Goal: Task Accomplishment & Management: Use online tool/utility

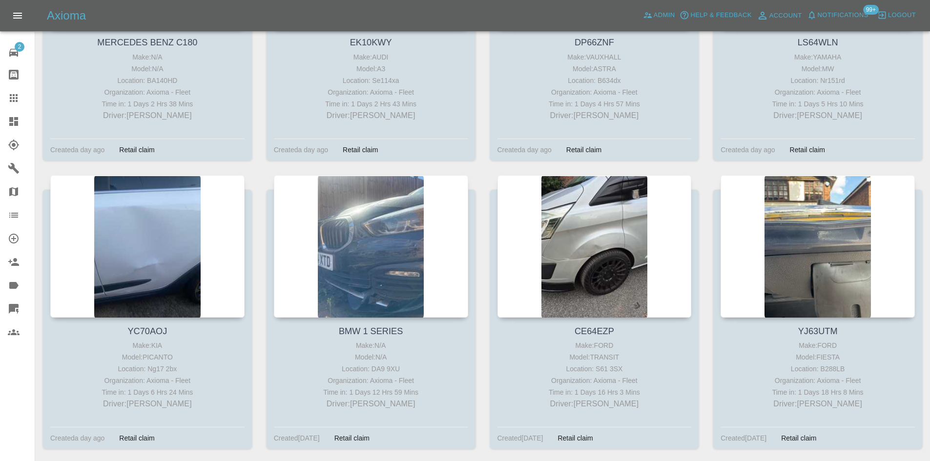
click at [11, 122] on icon at bounding box center [13, 121] width 9 height 9
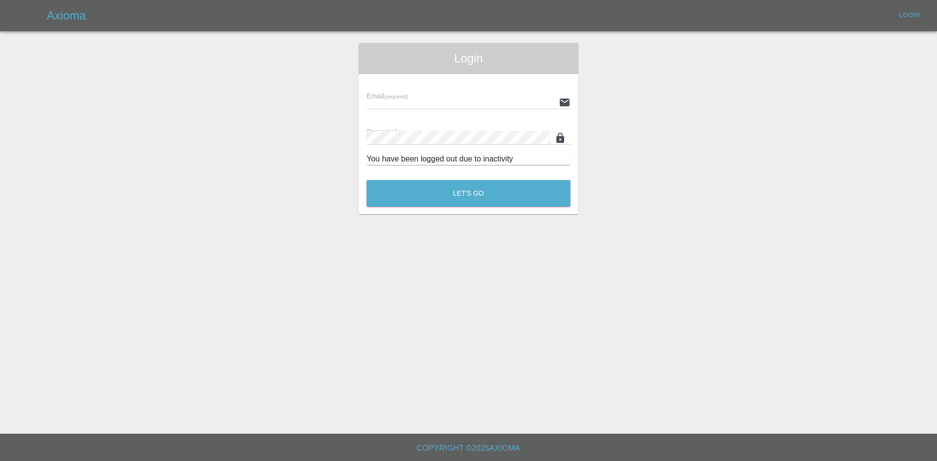
type input "[PERSON_NAME][EMAIL_ADDRESS][PERSON_NAME][DOMAIN_NAME]"
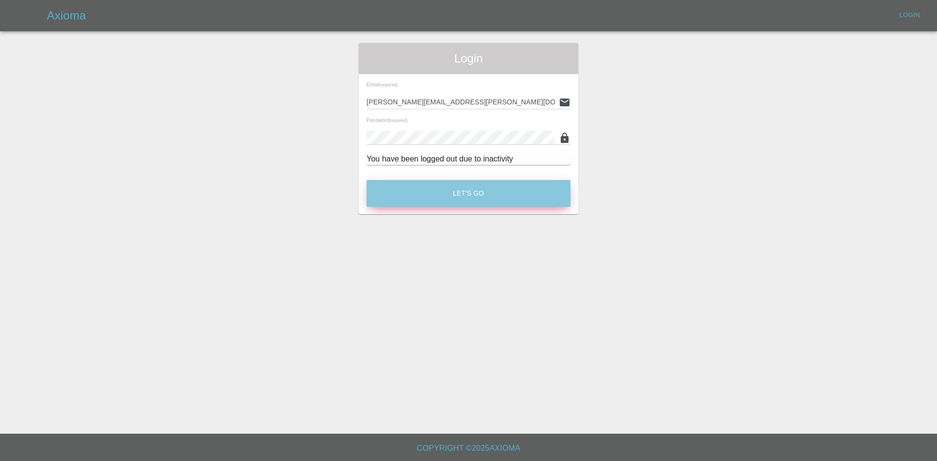
click at [445, 198] on button "Let's Go" at bounding box center [469, 193] width 204 height 27
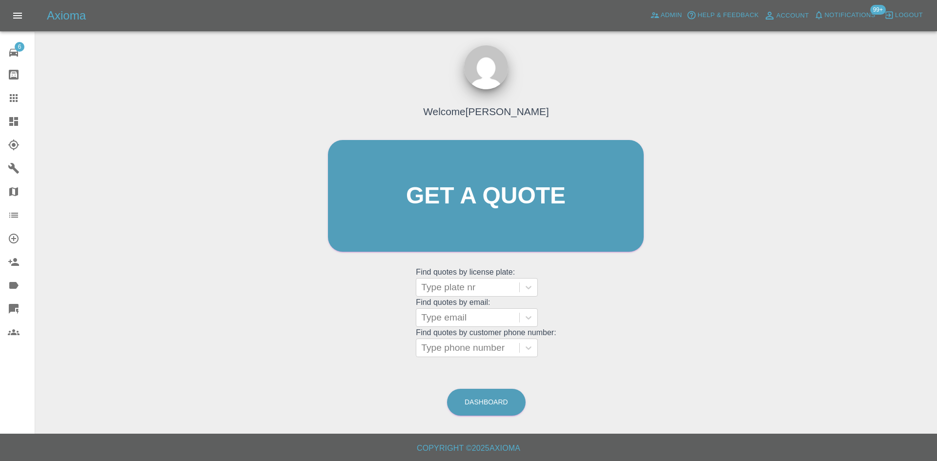
click at [24, 126] on div at bounding box center [21, 122] width 27 height 12
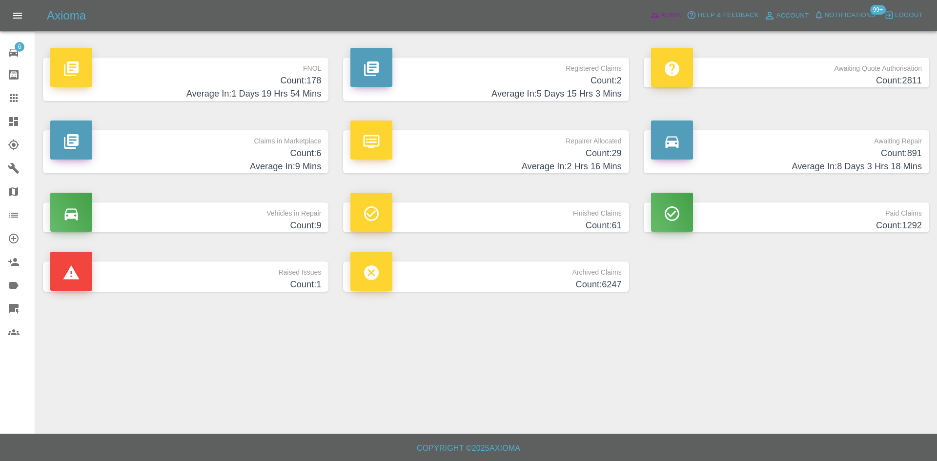
click at [662, 18] on span "Admin" at bounding box center [671, 15] width 21 height 11
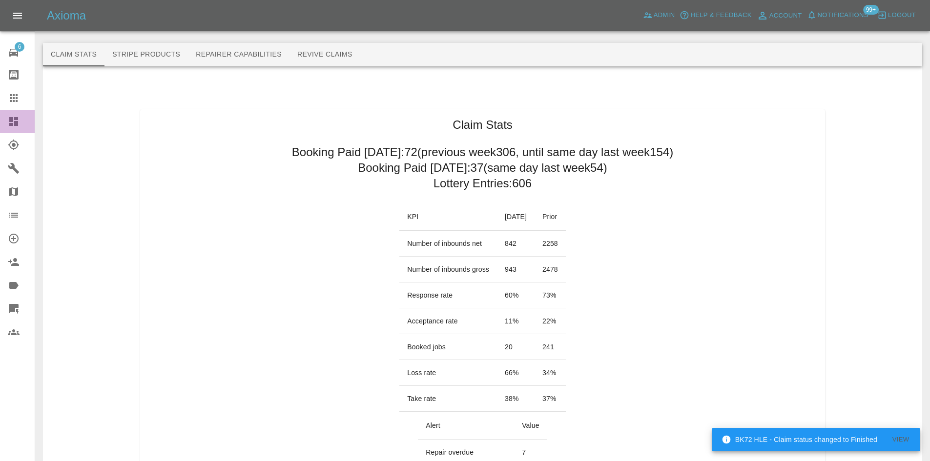
click at [13, 125] on icon at bounding box center [13, 121] width 9 height 9
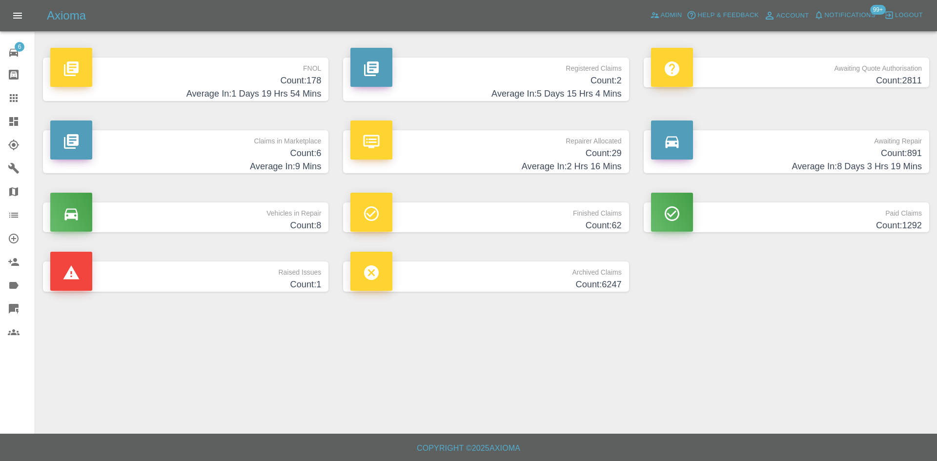
click at [276, 95] on h4 "Average In: 1 Days 19 Hrs 54 Mins" at bounding box center [185, 93] width 271 height 13
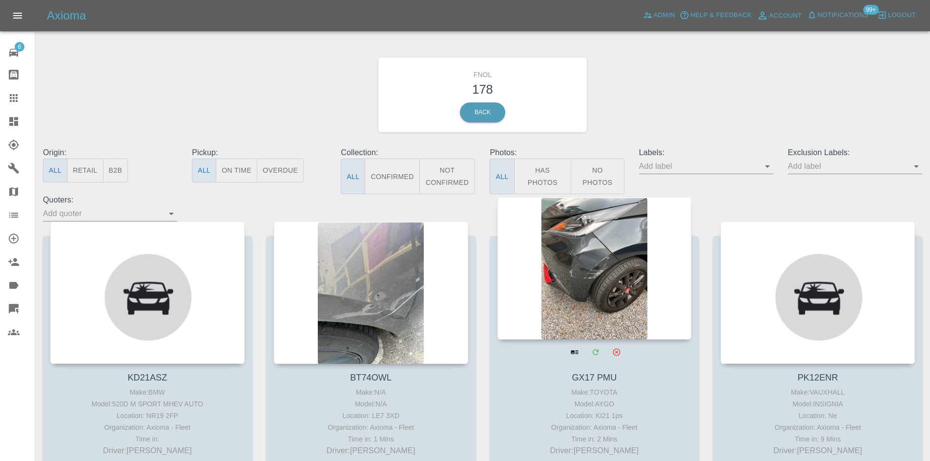
click at [613, 296] on div at bounding box center [594, 268] width 194 height 143
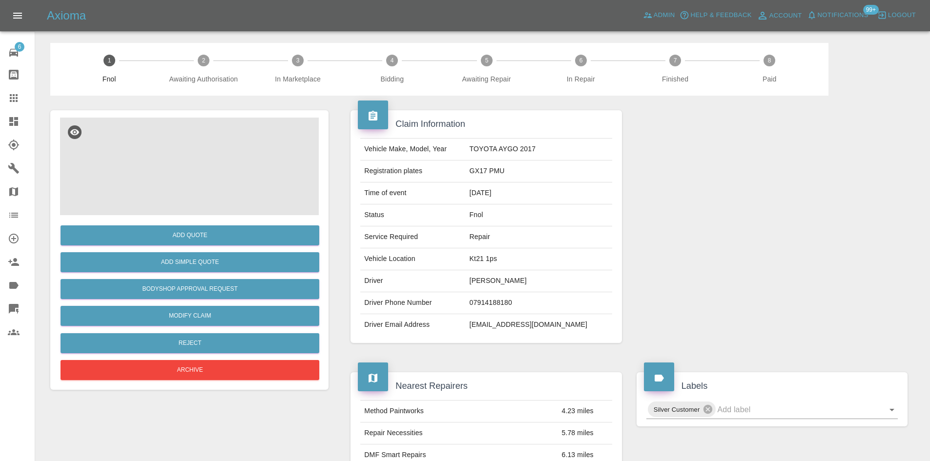
click at [222, 153] on img at bounding box center [189, 167] width 259 height 98
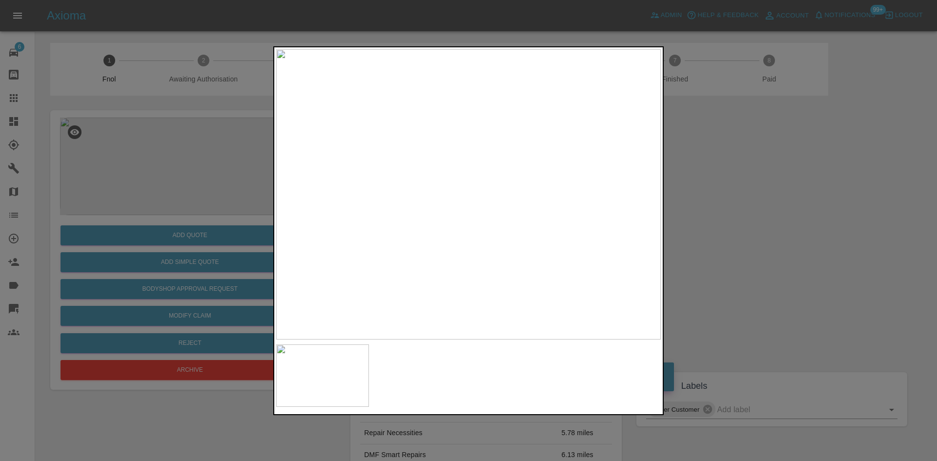
click at [748, 228] on div at bounding box center [468, 230] width 937 height 461
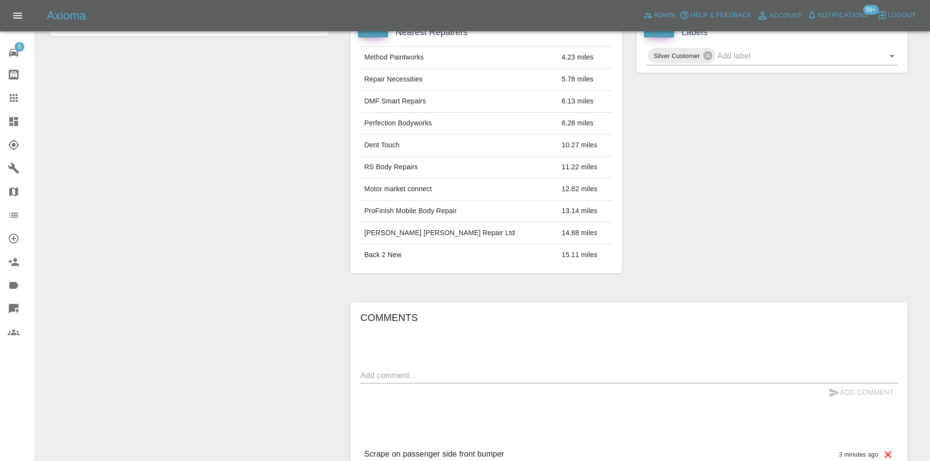
scroll to position [350, 0]
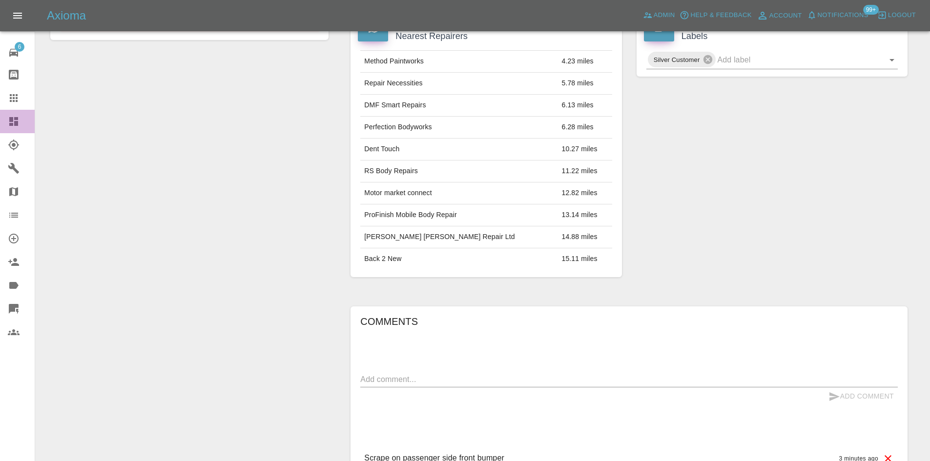
click at [0, 130] on link "Dashboard" at bounding box center [17, 121] width 35 height 23
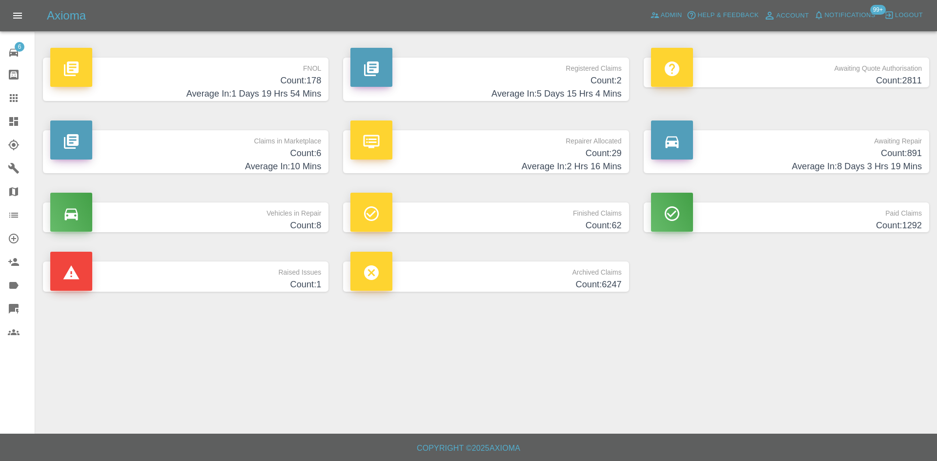
click at [243, 60] on p "FNOL" at bounding box center [185, 66] width 271 height 17
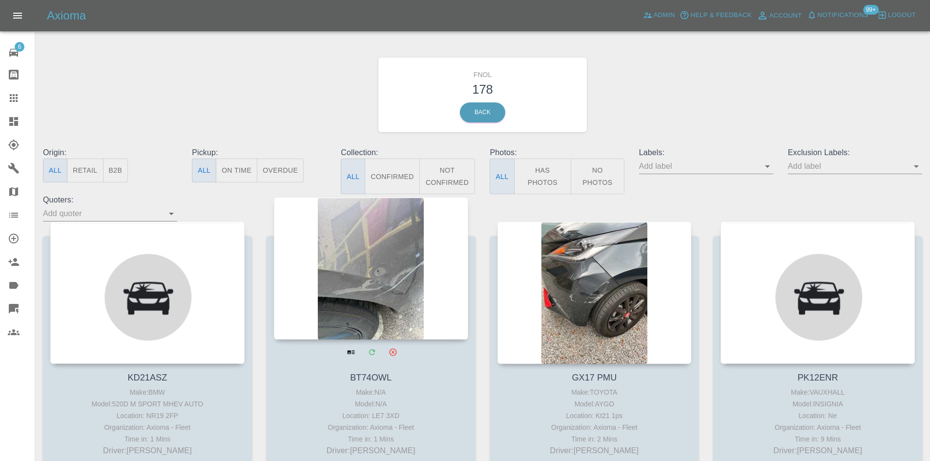
click at [383, 268] on div at bounding box center [371, 268] width 194 height 143
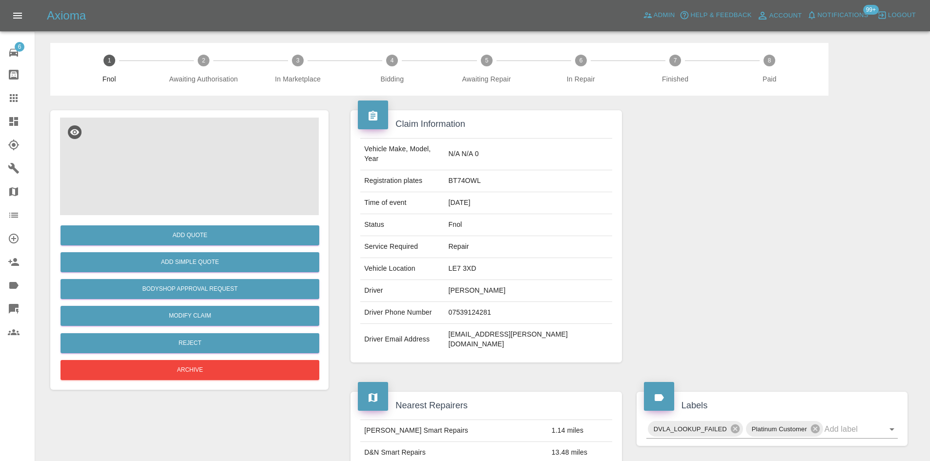
click at [229, 197] on img at bounding box center [189, 167] width 259 height 98
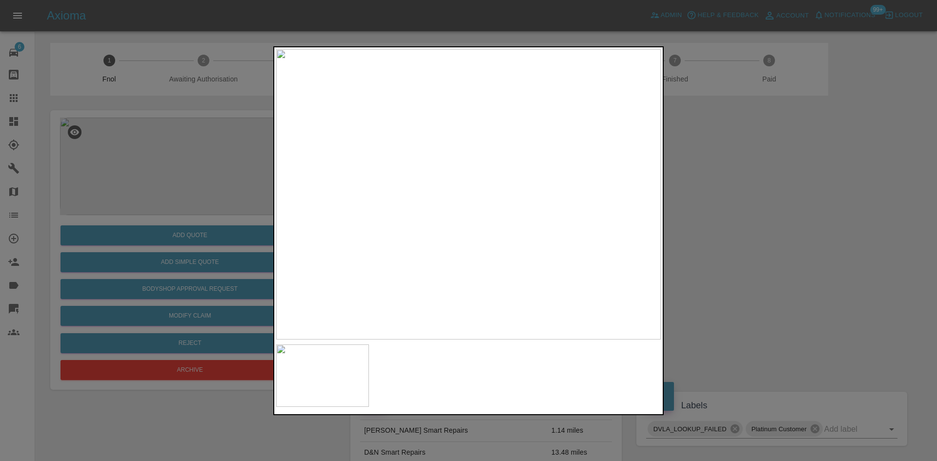
click at [766, 227] on div at bounding box center [468, 230] width 937 height 461
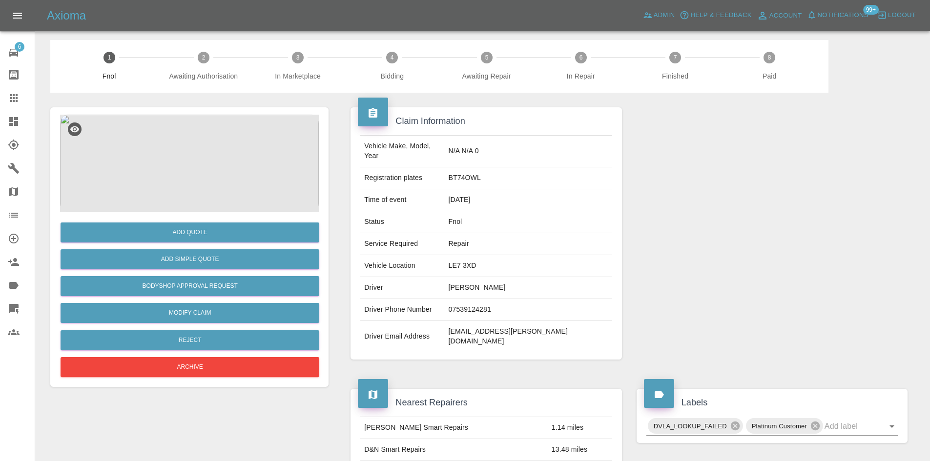
scroll to position [391, 0]
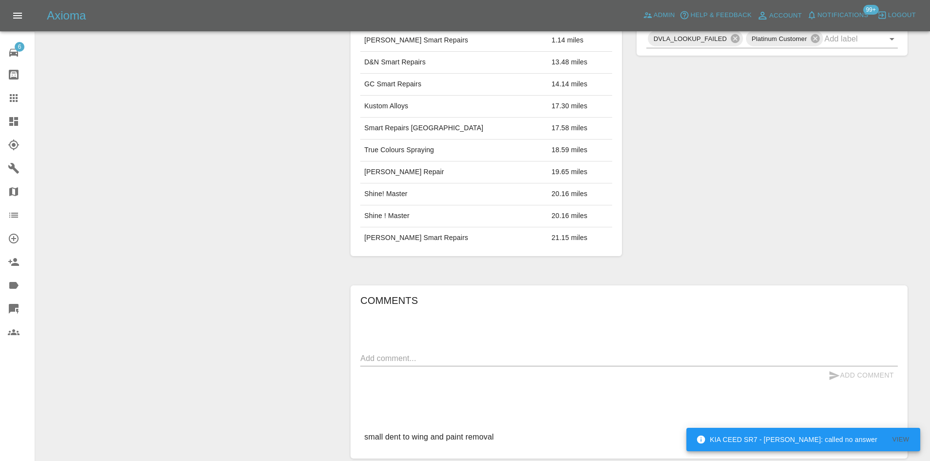
click at [17, 123] on icon at bounding box center [13, 121] width 9 height 9
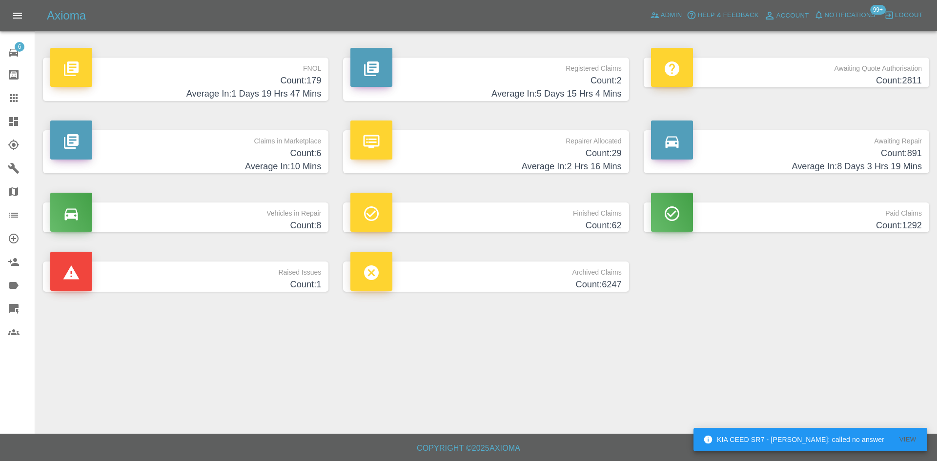
click at [219, 144] on p "Claims in Marketplace" at bounding box center [185, 138] width 271 height 17
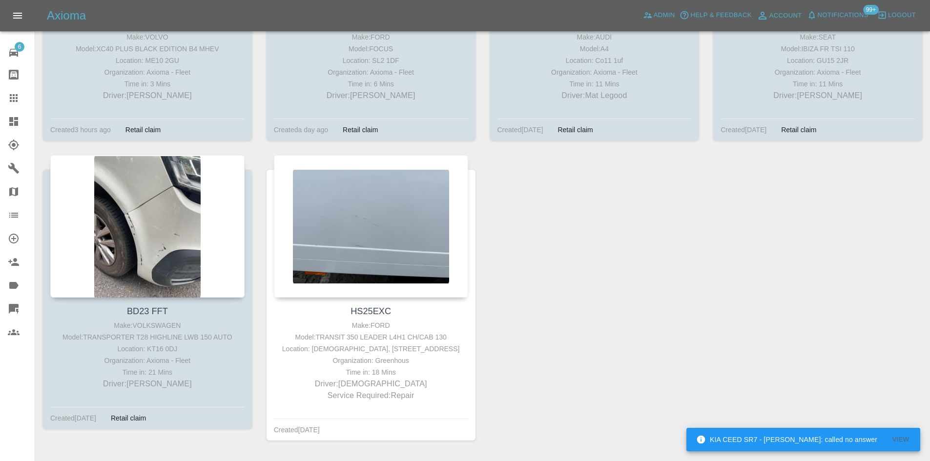
scroll to position [391, 0]
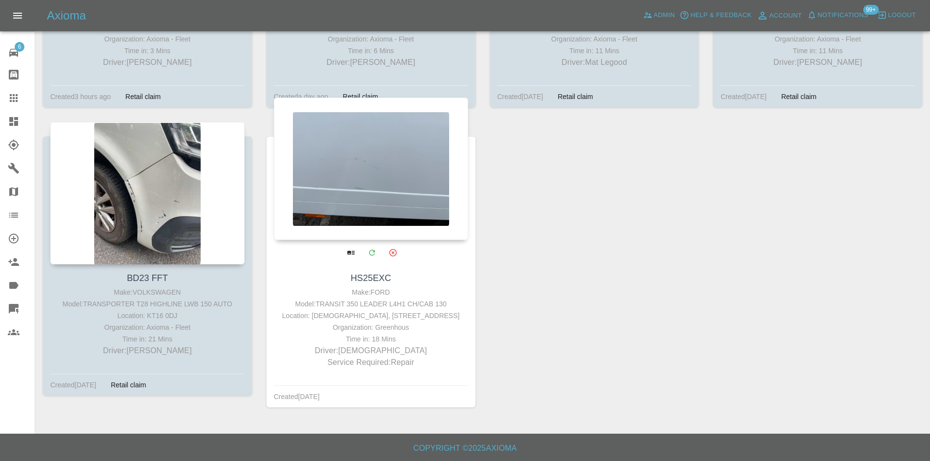
click at [427, 186] on div at bounding box center [371, 169] width 194 height 143
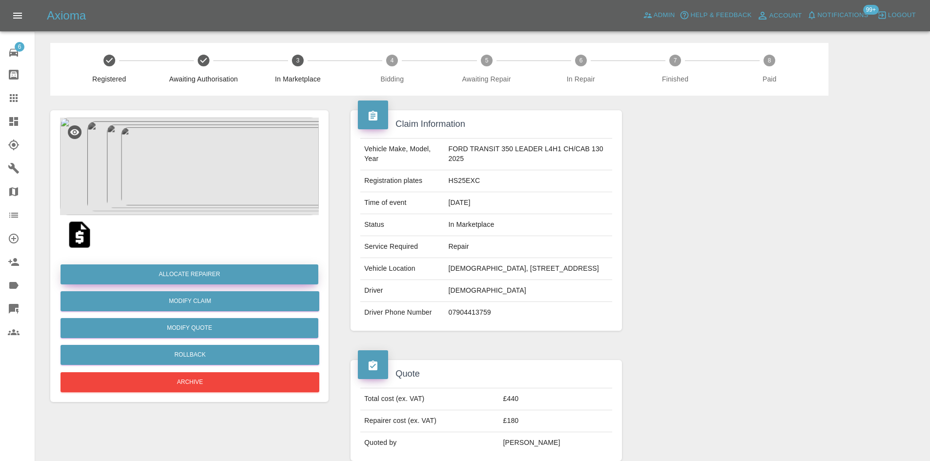
click at [218, 272] on button "Allocate Repairer" at bounding box center [190, 275] width 258 height 20
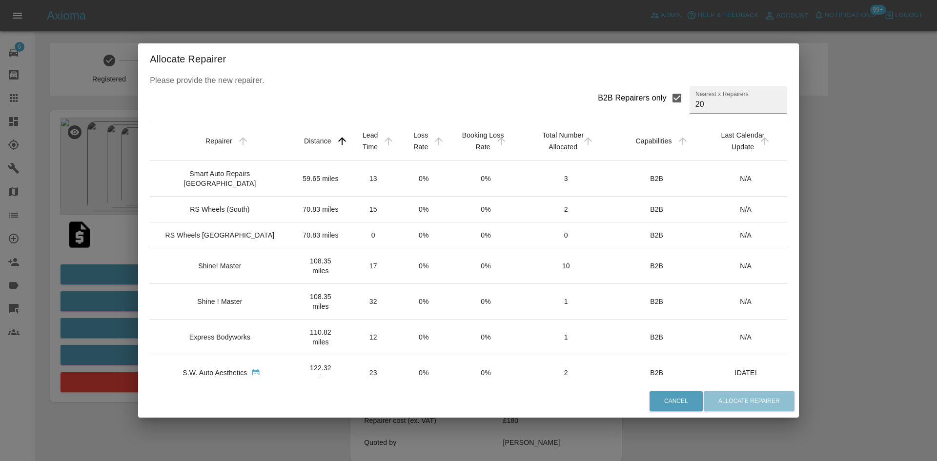
click at [254, 268] on div "Shine! Master" at bounding box center [222, 266] width 128 height 10
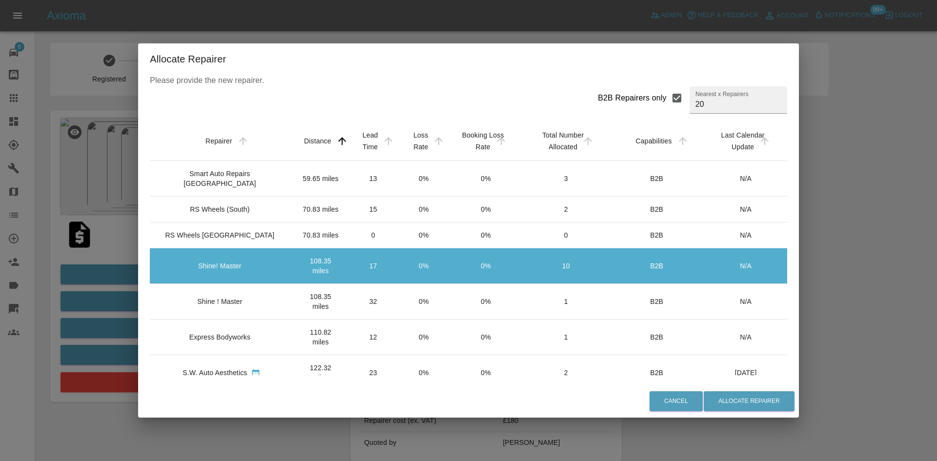
click at [667, 98] on input "B2B Repairers only" at bounding box center [677, 98] width 21 height 21
checkbox input "false"
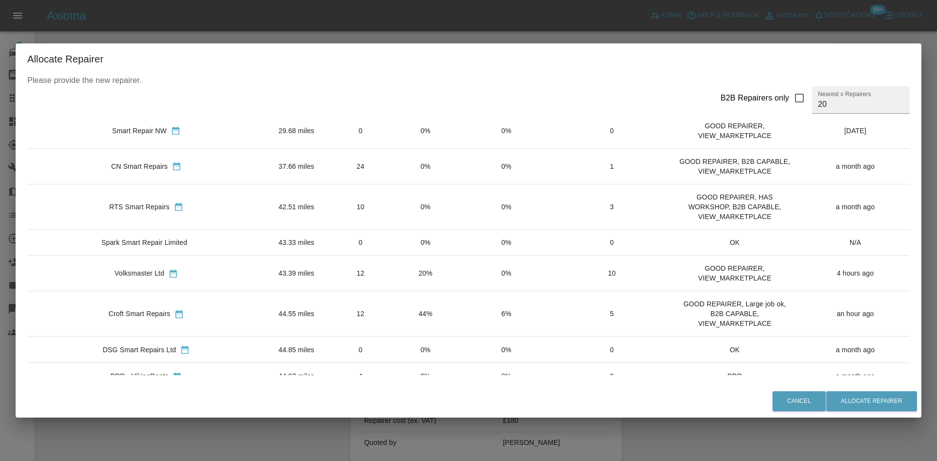
scroll to position [49, 0]
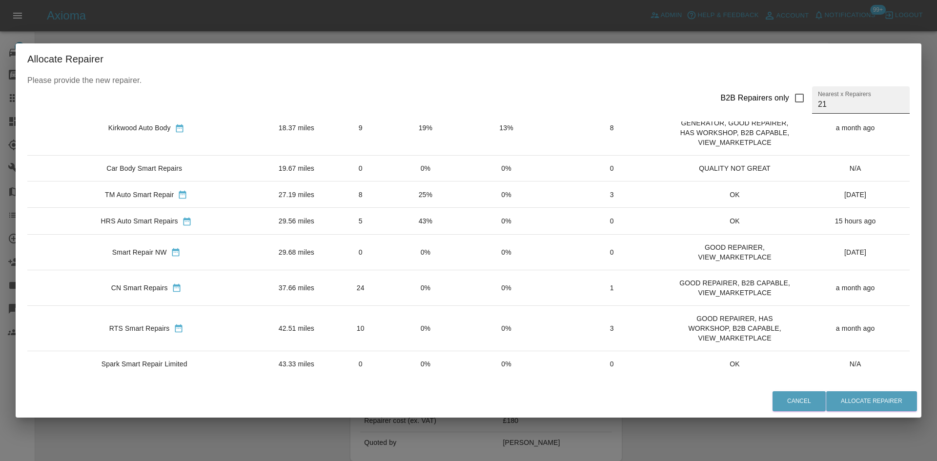
click at [859, 100] on input "21" at bounding box center [861, 99] width 98 height 27
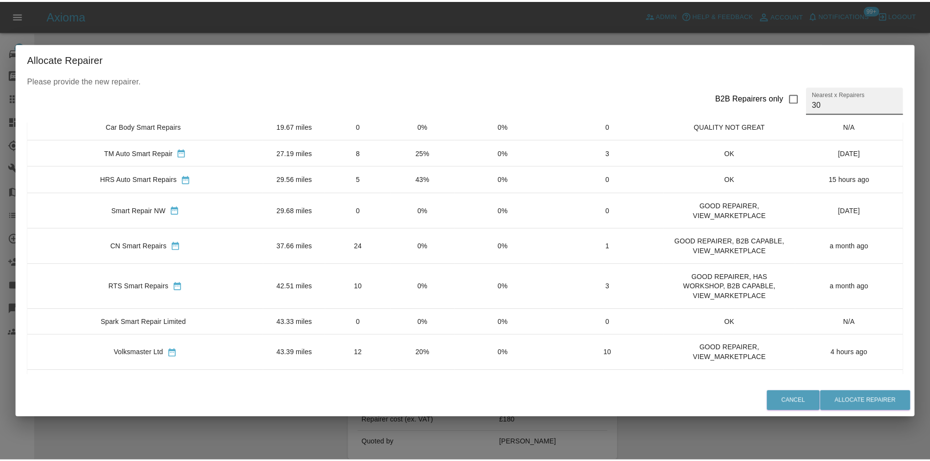
scroll to position [90, 0]
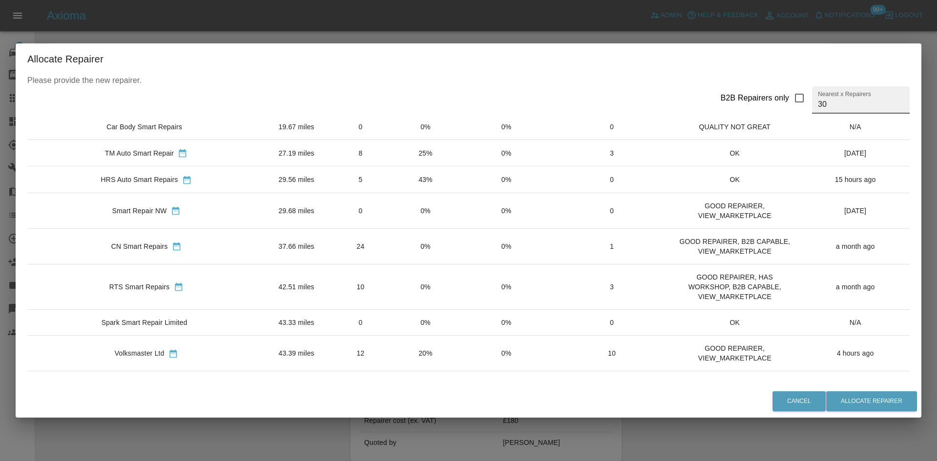
type input "30"
click at [179, 287] on div "RTS Smart Repairs" at bounding box center [146, 287] width 222 height 10
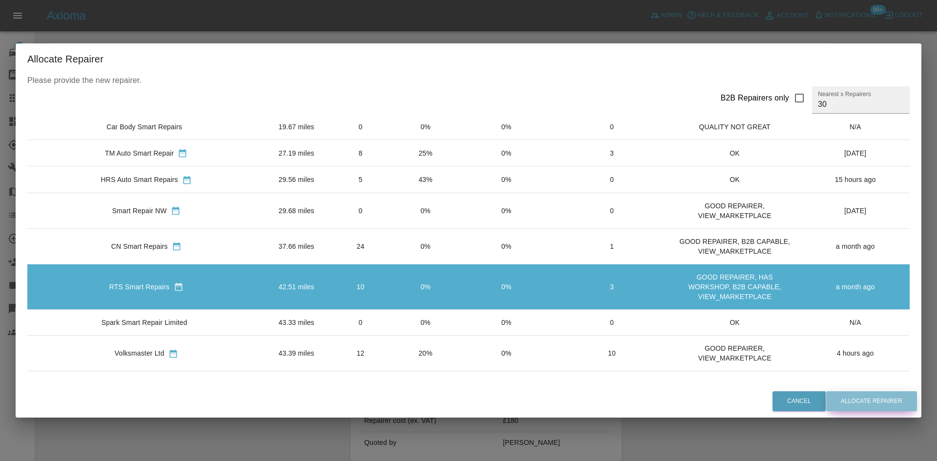
click at [847, 406] on button "Allocate Repairer" at bounding box center [871, 401] width 91 height 20
